Goal: Find specific page/section: Find specific page/section

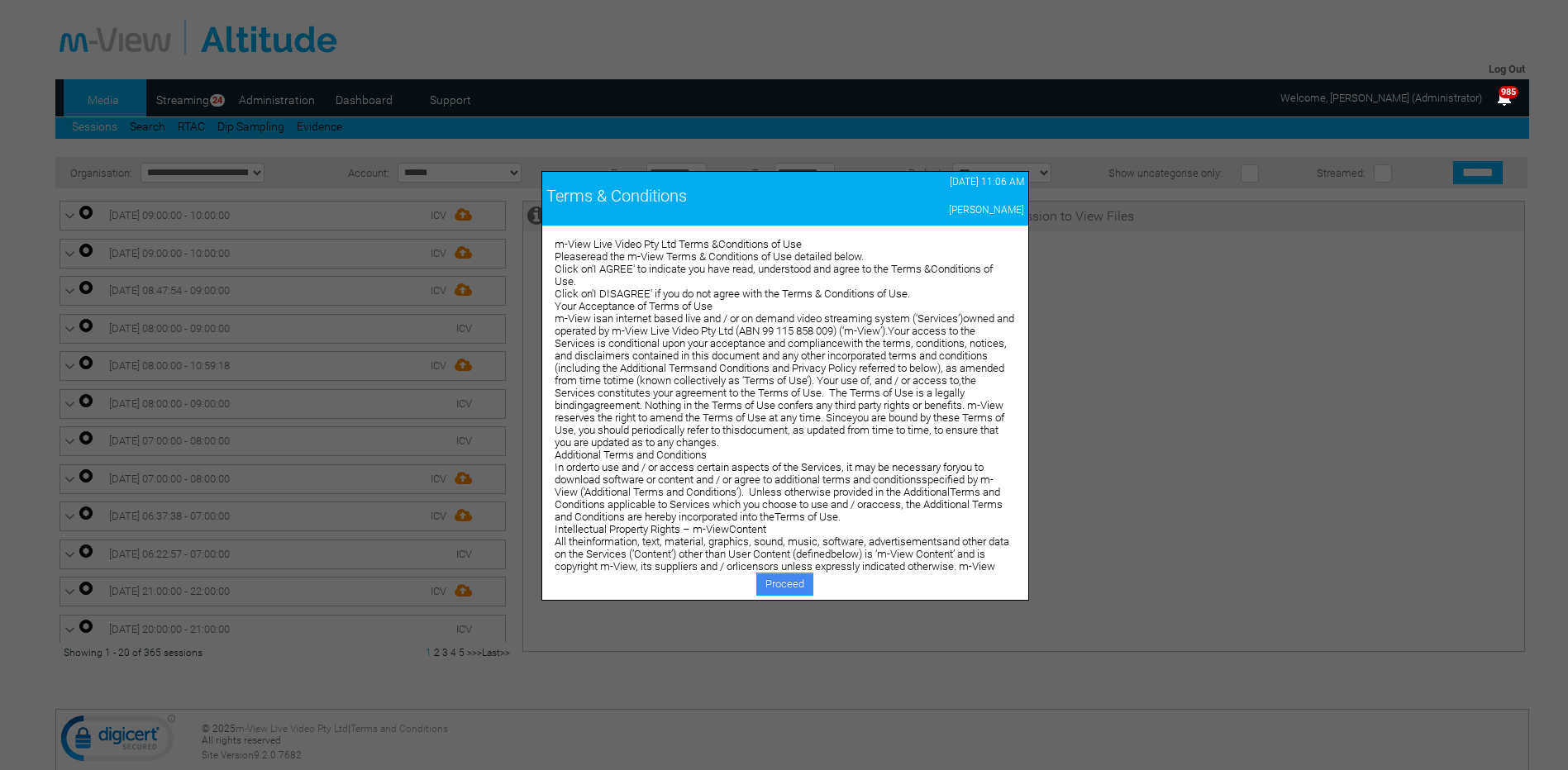
click at [776, 577] on link "Proceed" at bounding box center [784, 585] width 57 height 23
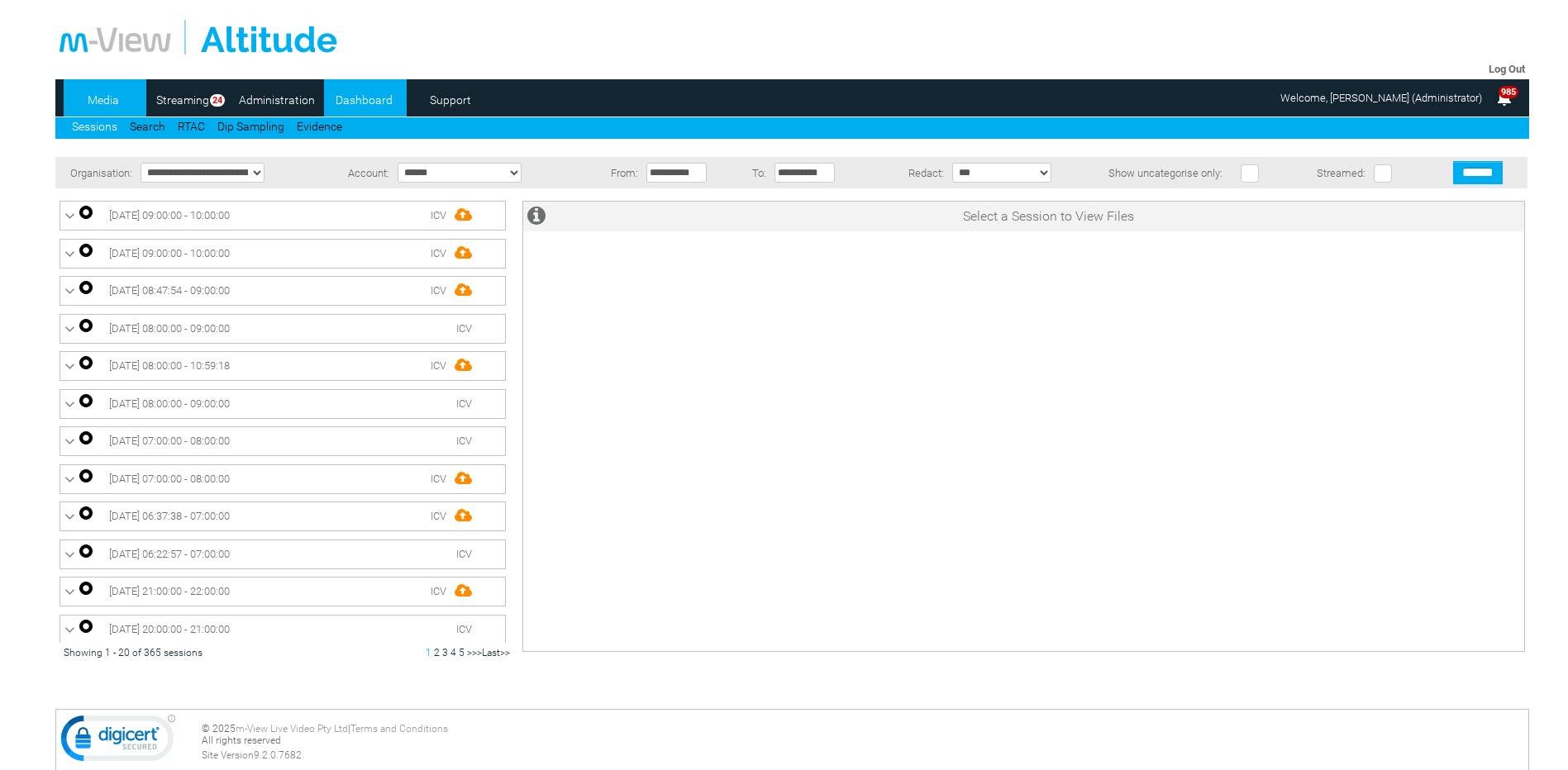
click at [346, 102] on link "Dashboard" at bounding box center [364, 100] width 80 height 25
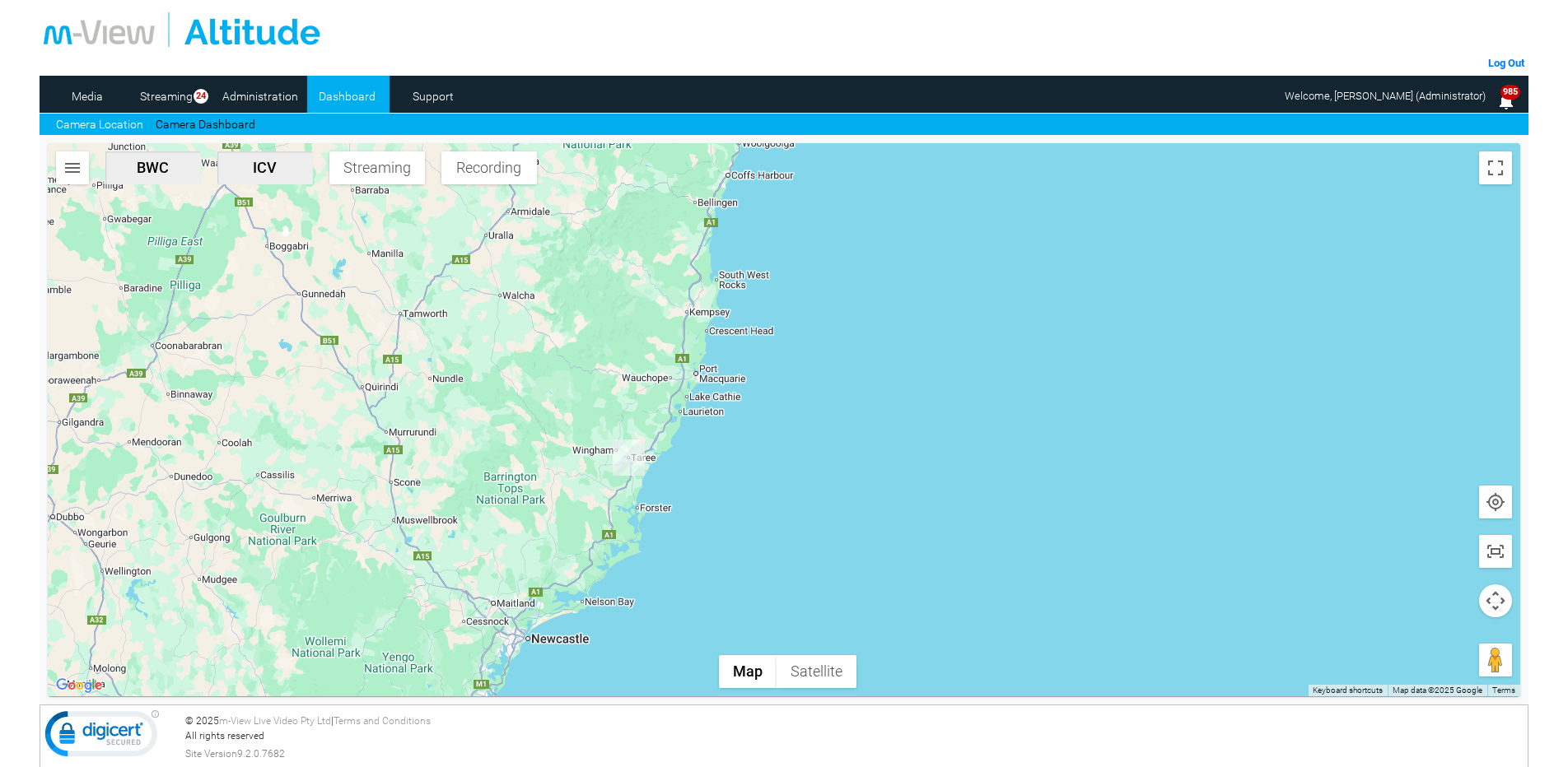
drag, startPoint x: 916, startPoint y: 308, endPoint x: 641, endPoint y: 543, distance: 361.7
click at [641, 543] on div at bounding box center [785, 420] width 1474 height 553
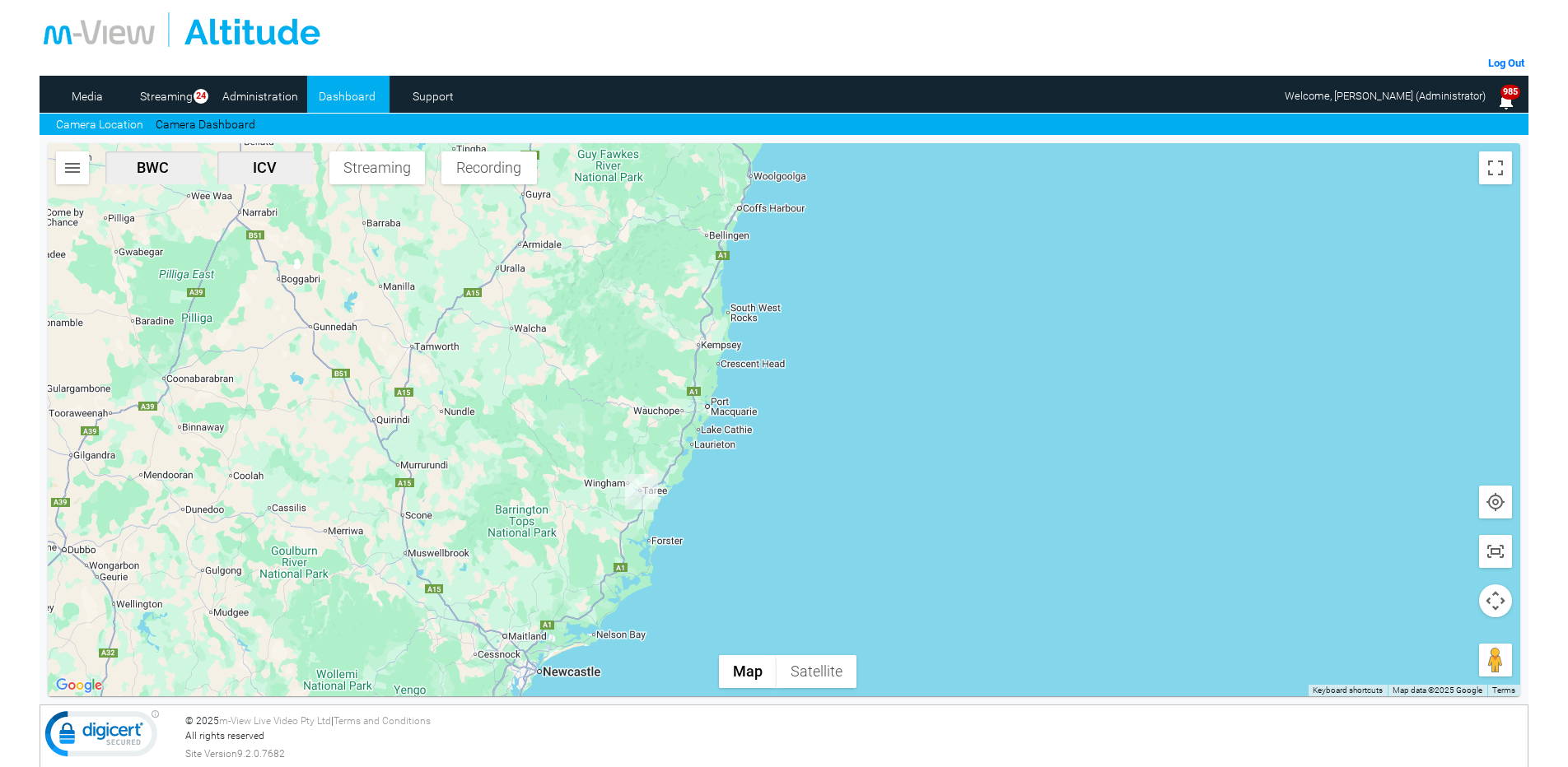
drag, startPoint x: 873, startPoint y: 354, endPoint x: 606, endPoint y: 620, distance: 376.9
click at [606, 620] on div at bounding box center [785, 420] width 1474 height 553
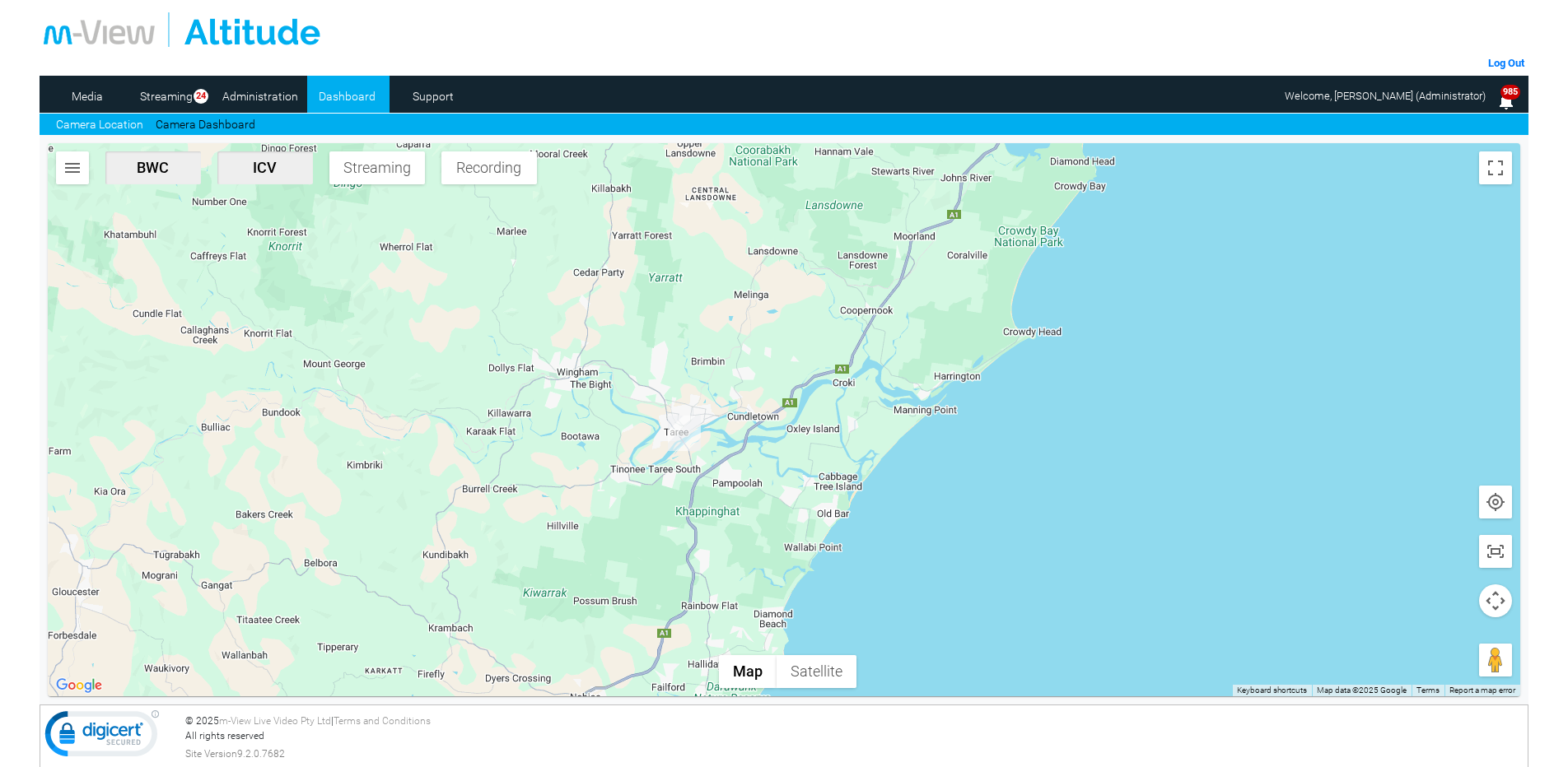
drag, startPoint x: 807, startPoint y: 526, endPoint x: 764, endPoint y: 422, distance: 112.5
click at [764, 422] on div at bounding box center [785, 420] width 1474 height 553
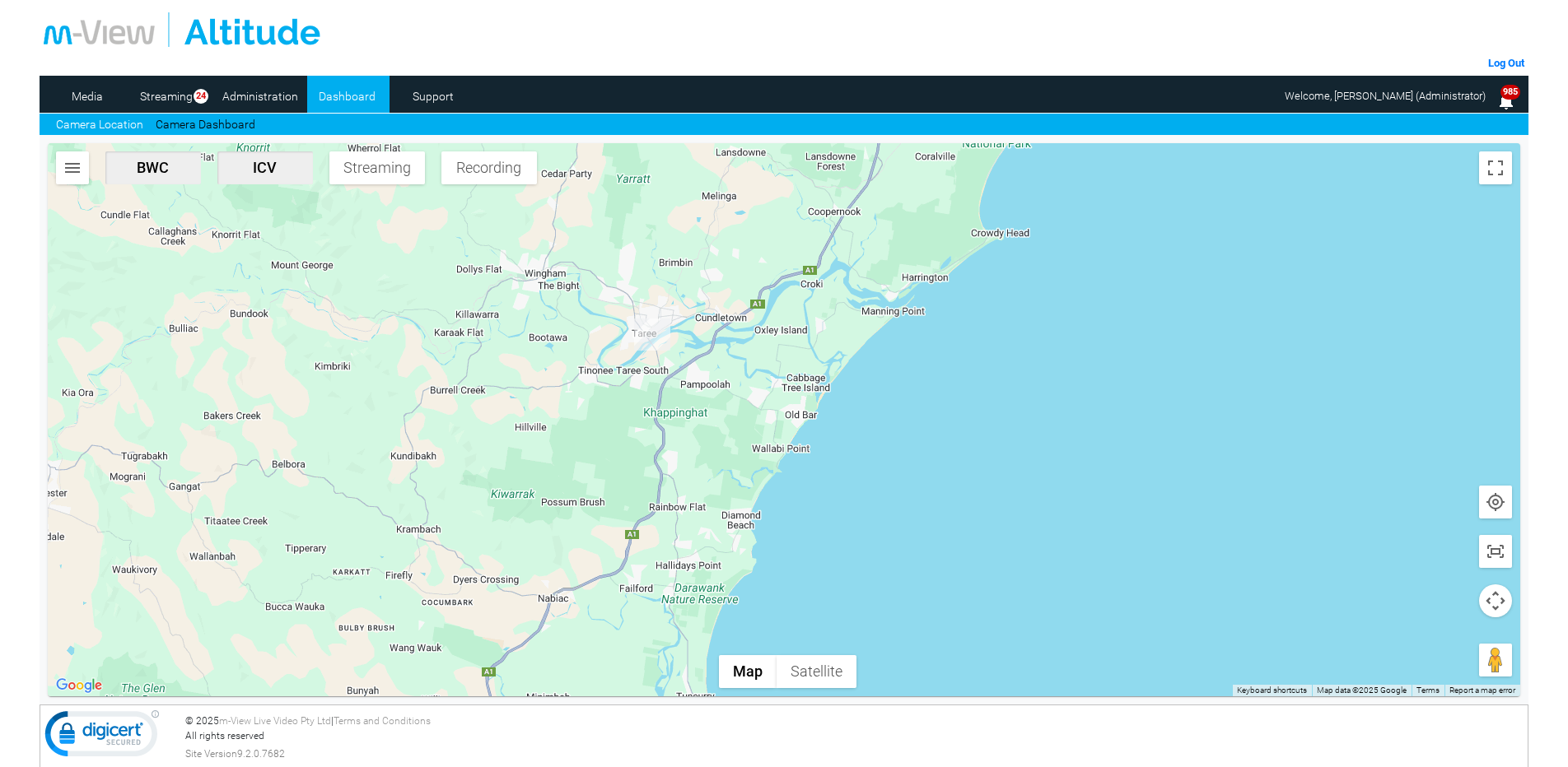
drag, startPoint x: 679, startPoint y: 499, endPoint x: 645, endPoint y: 404, distance: 100.9
click at [645, 404] on div at bounding box center [785, 420] width 1474 height 553
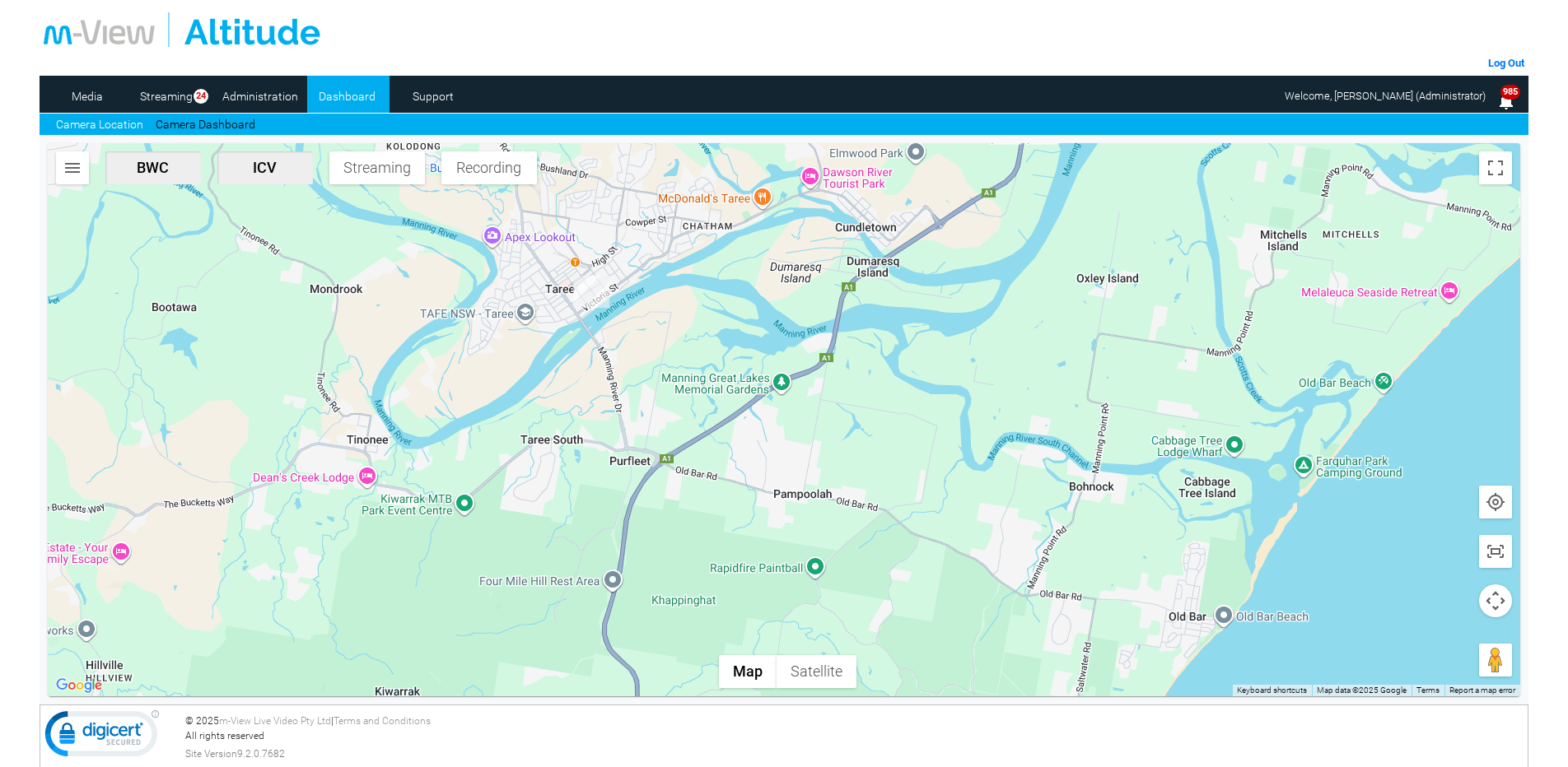
click at [595, 294] on img "CP62KH-ICV" at bounding box center [592, 292] width 36 height 32
